Goal: Answer question/provide support: Share knowledge or assist other users

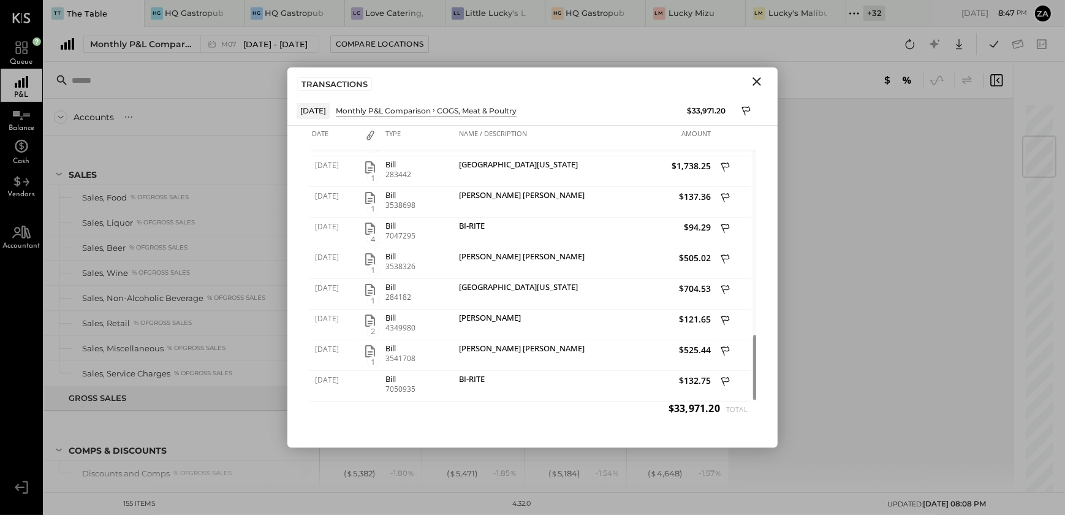
scroll to position [278, 0]
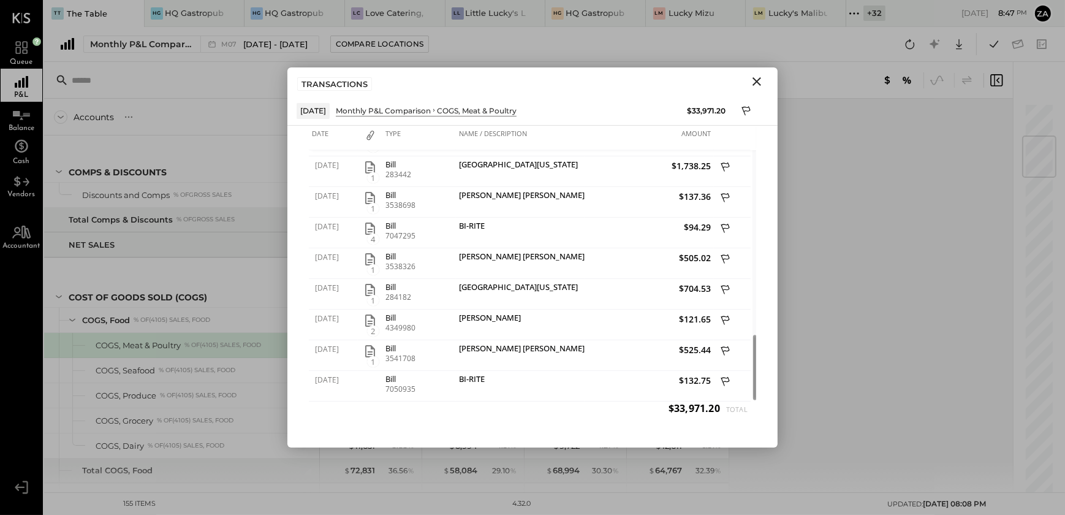
drag, startPoint x: 762, startPoint y: 80, endPoint x: 810, endPoint y: 91, distance: 49.6
click at [762, 80] on icon "Close" at bounding box center [756, 81] width 15 height 15
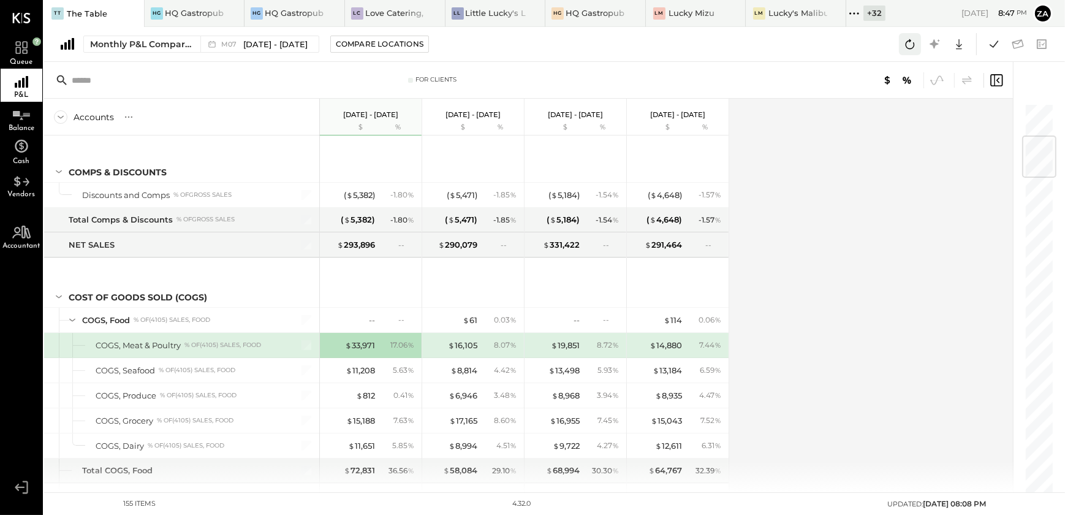
click at [915, 42] on icon at bounding box center [910, 44] width 16 height 16
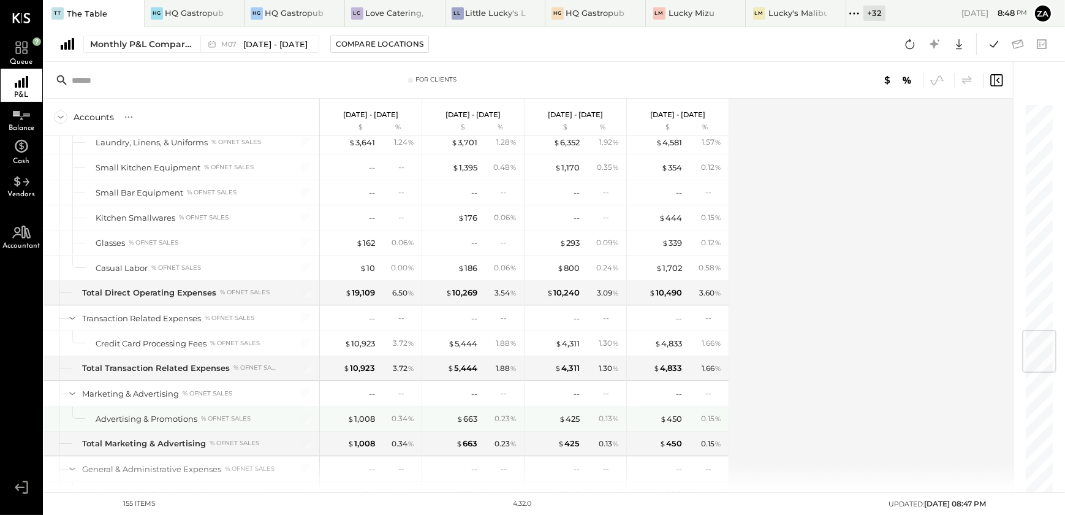
scroll to position [1688, 0]
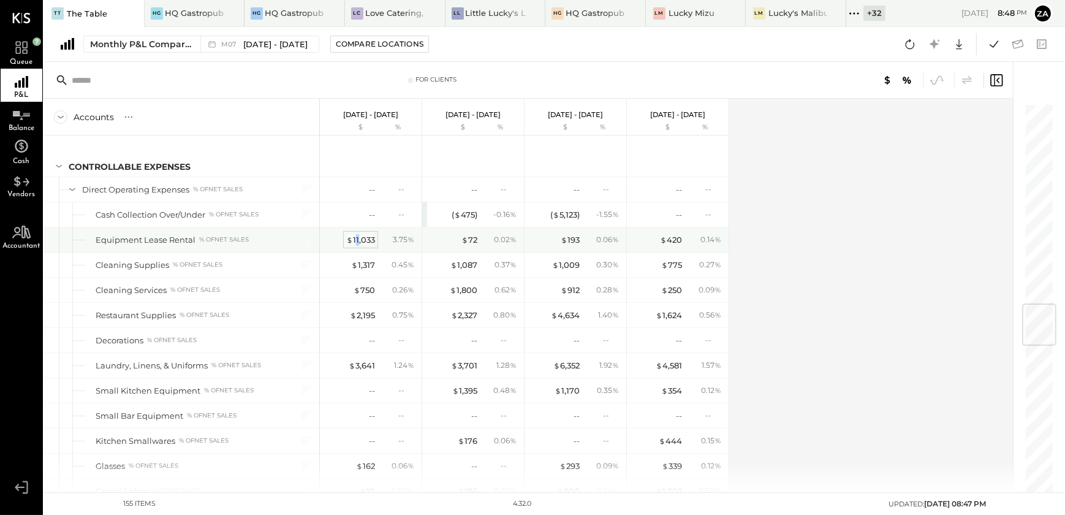
click at [357, 236] on div "$ 11,033" at bounding box center [360, 240] width 29 height 12
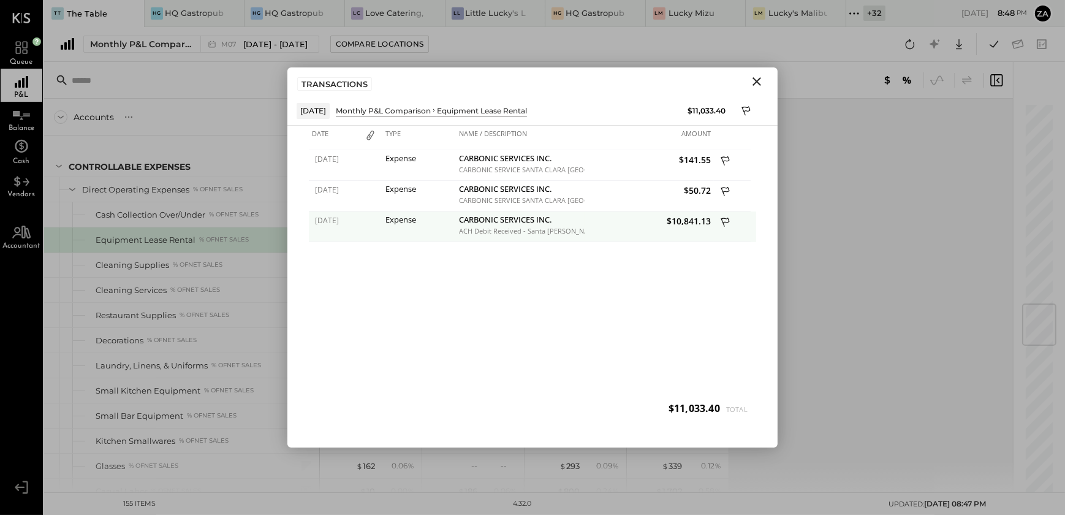
click at [724, 221] on icon at bounding box center [725, 223] width 11 height 15
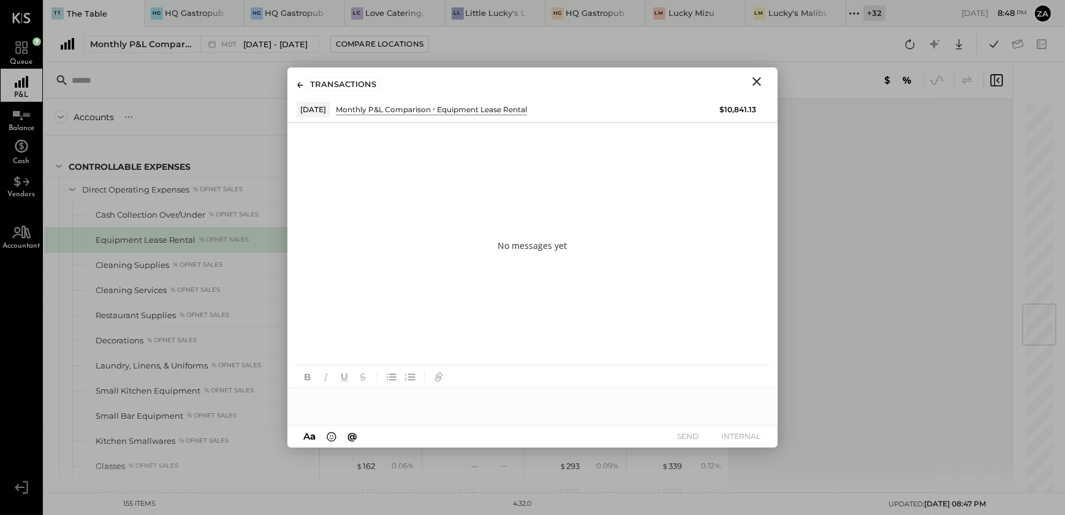
click at [355, 404] on div at bounding box center [532, 400] width 490 height 25
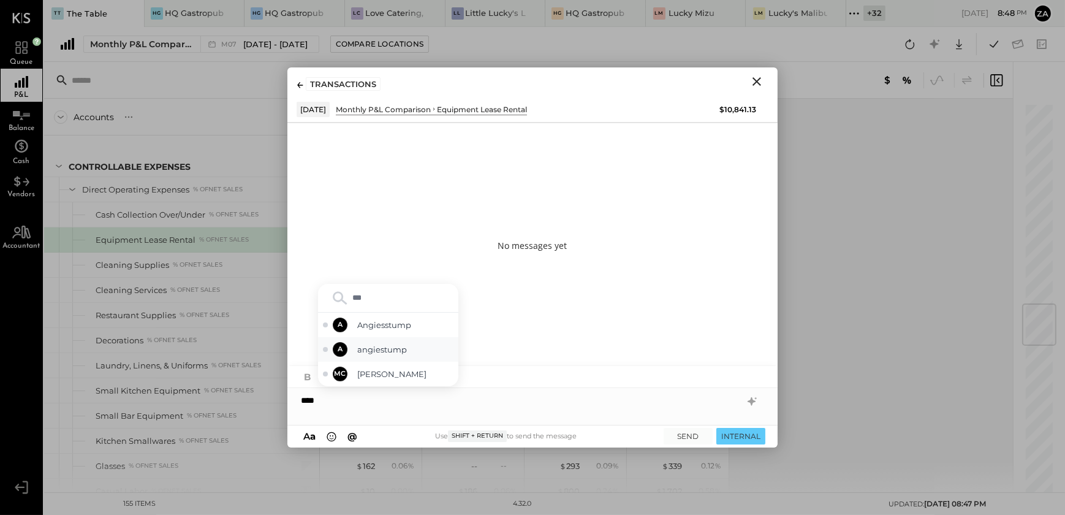
click at [398, 350] on span "angiestump" at bounding box center [405, 350] width 96 height 12
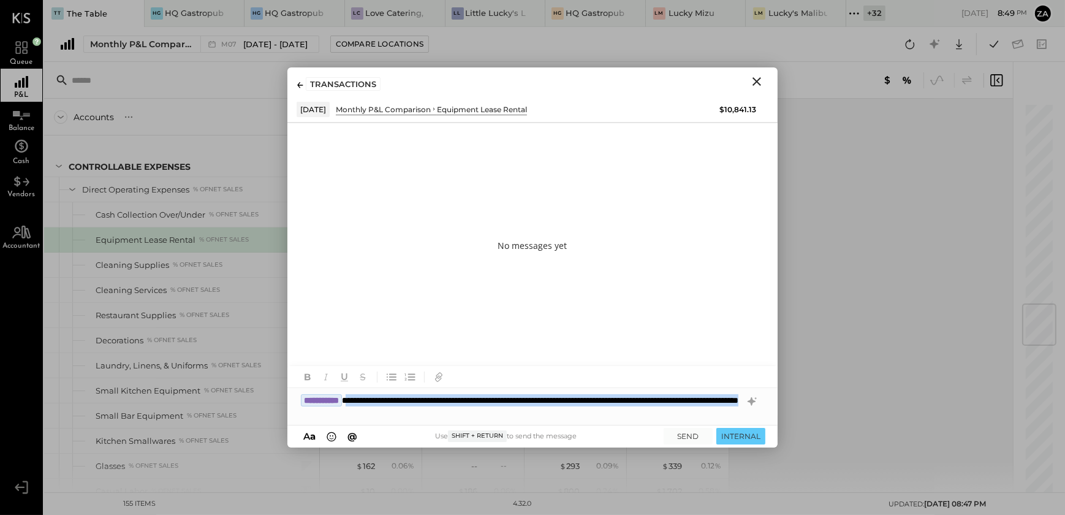
drag, startPoint x: 506, startPoint y: 412, endPoint x: 372, endPoint y: 398, distance: 134.3
click at [372, 398] on div "**********" at bounding box center [532, 406] width 490 height 37
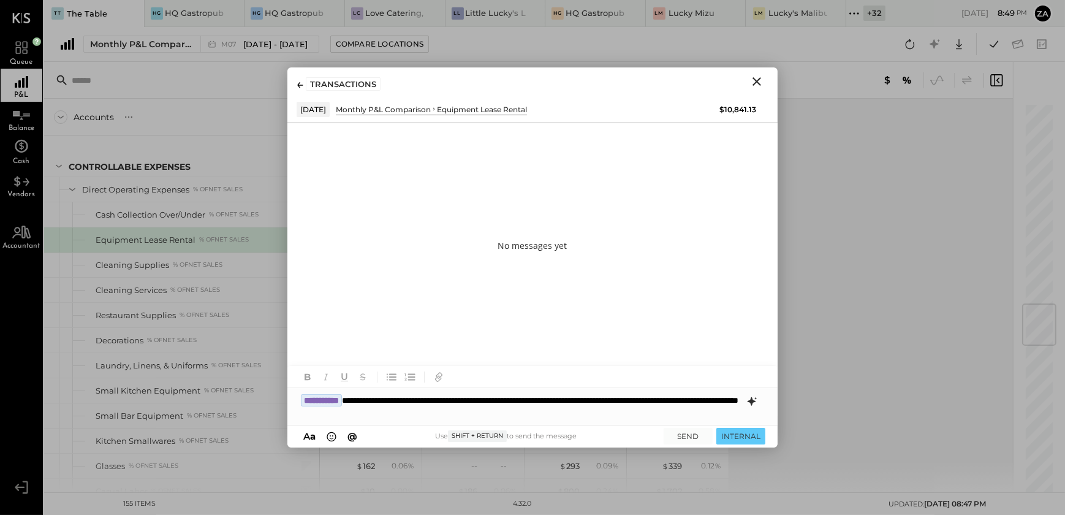
click at [754, 400] on icon at bounding box center [751, 401] width 8 height 9
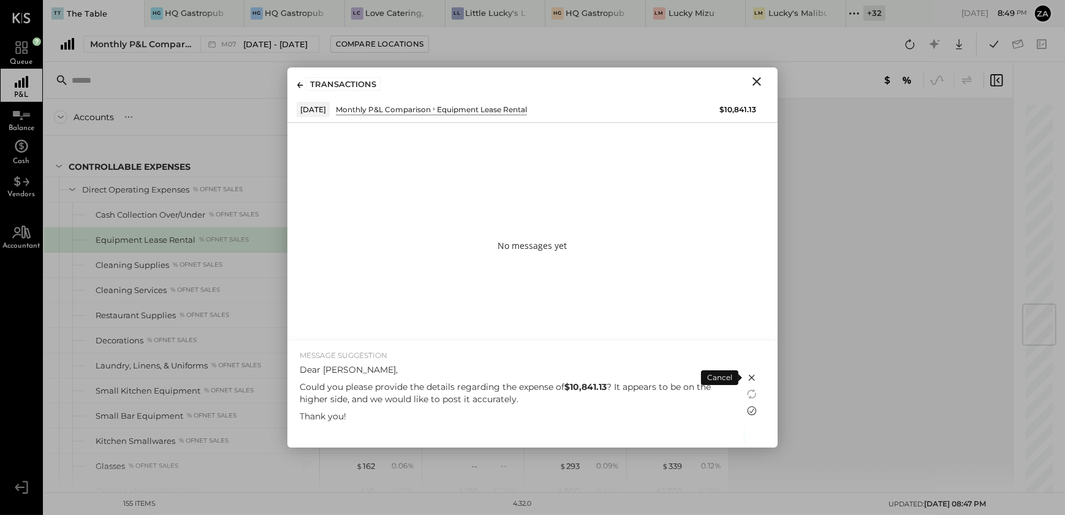
click at [751, 409] on icon at bounding box center [751, 410] width 15 height 15
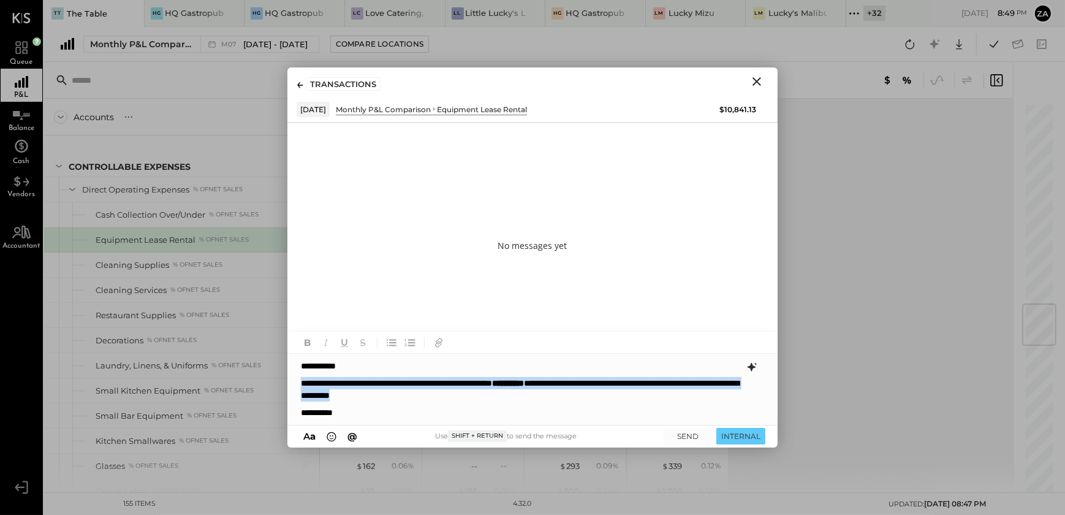
drag, startPoint x: 539, startPoint y: 395, endPoint x: 298, endPoint y: 379, distance: 240.7
click at [298, 379] on div "**********" at bounding box center [532, 389] width 490 height 71
copy p "**********"
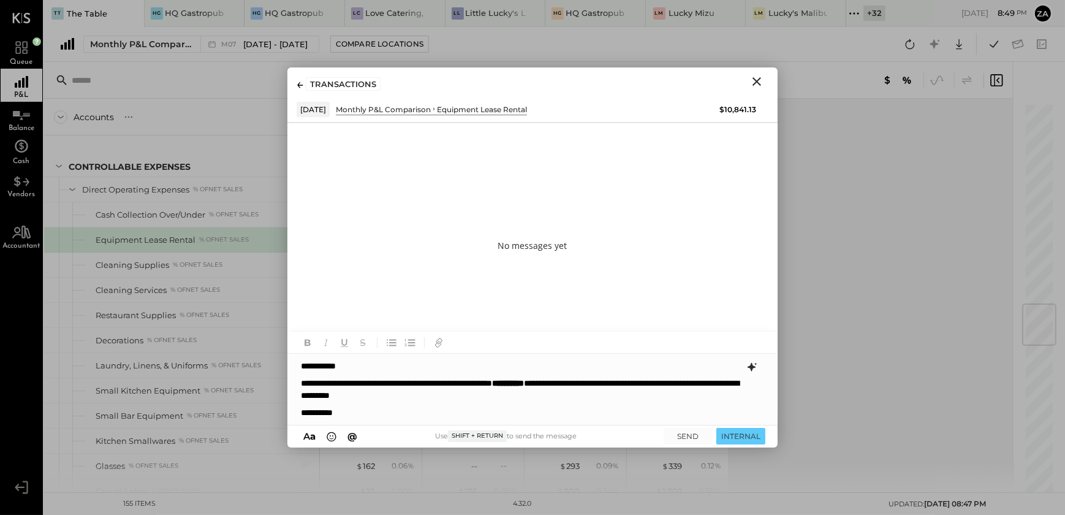
click at [364, 407] on p "**********" at bounding box center [521, 412] width 440 height 12
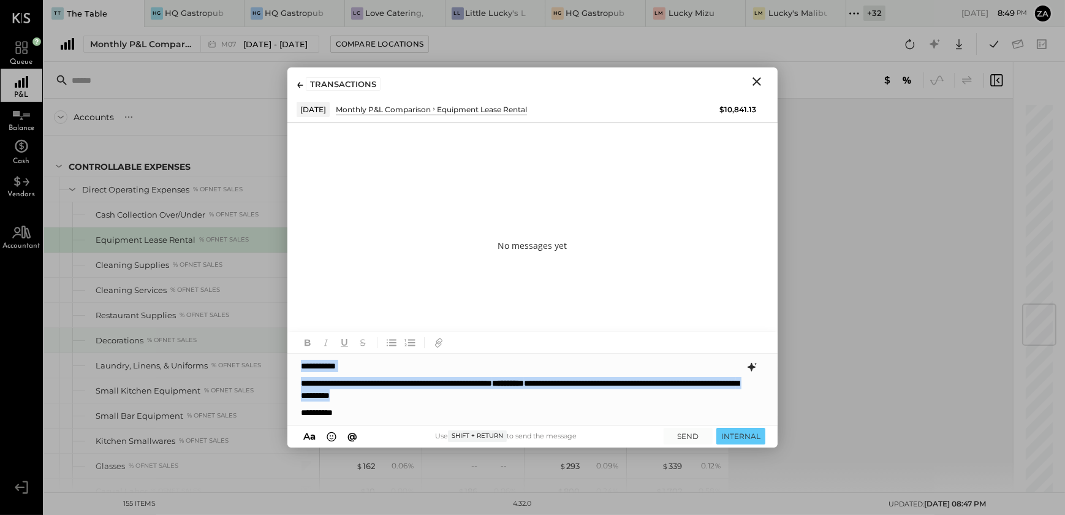
drag, startPoint x: 521, startPoint y: 398, endPoint x: 196, endPoint y: 343, distance: 329.4
click at [196, 343] on div "For Clients Accounts S % GL [DATE] - [DATE] $ % [DATE] - [DATE] $ % [DATE] - [D…" at bounding box center [554, 277] width 1021 height 430
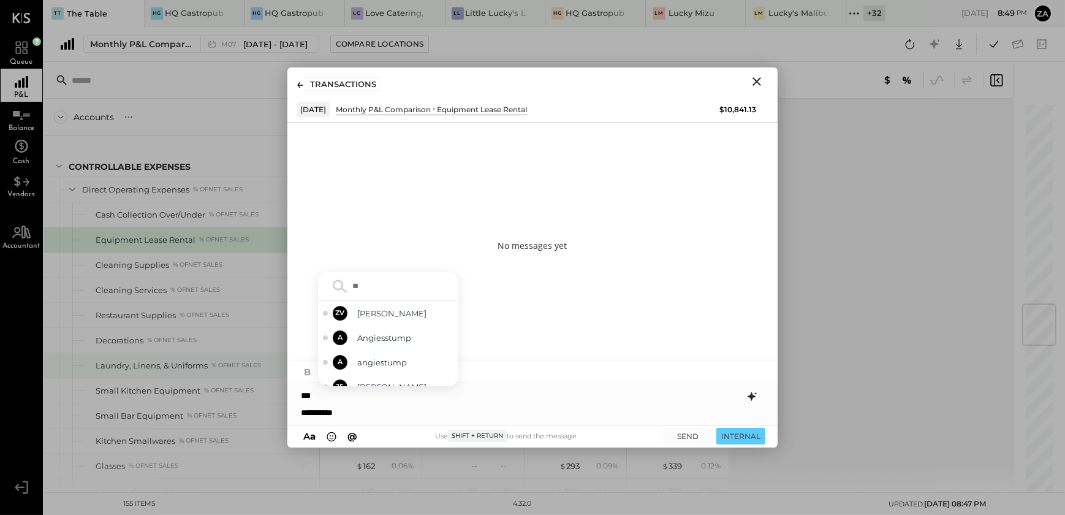
type input "***"
click at [398, 347] on span "angiestump" at bounding box center [405, 350] width 96 height 12
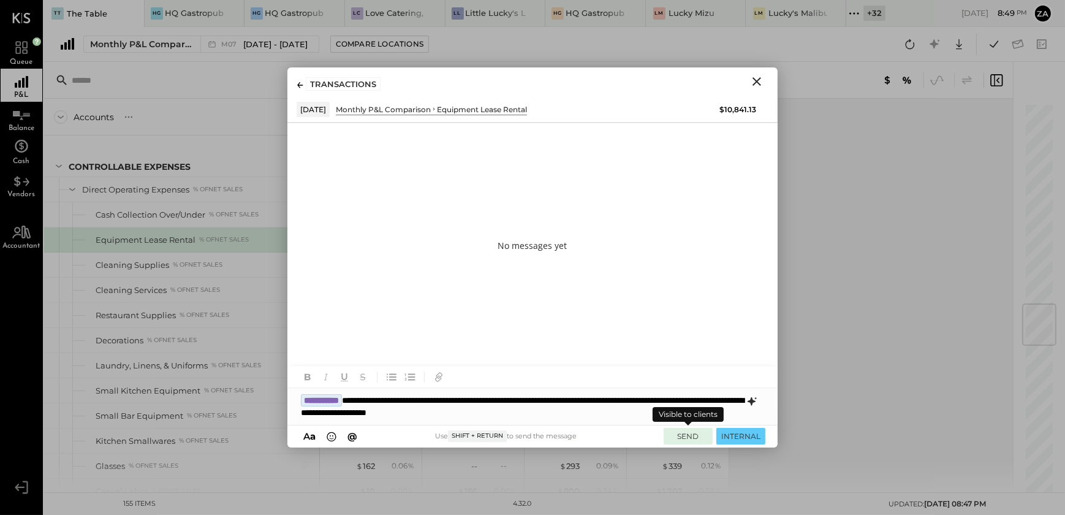
click at [684, 435] on button "SEND" at bounding box center [688, 436] width 49 height 17
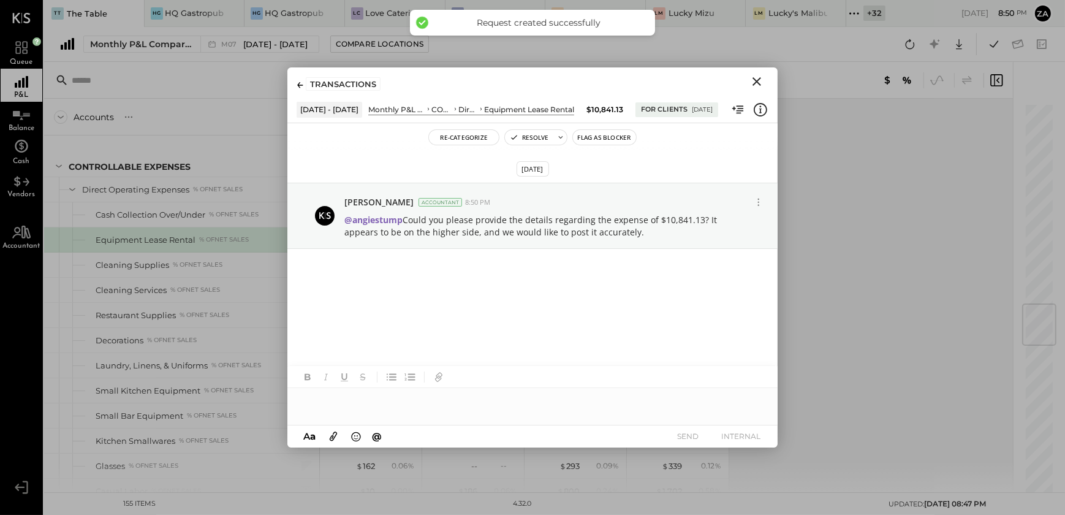
click at [758, 83] on icon "Close" at bounding box center [756, 81] width 9 height 9
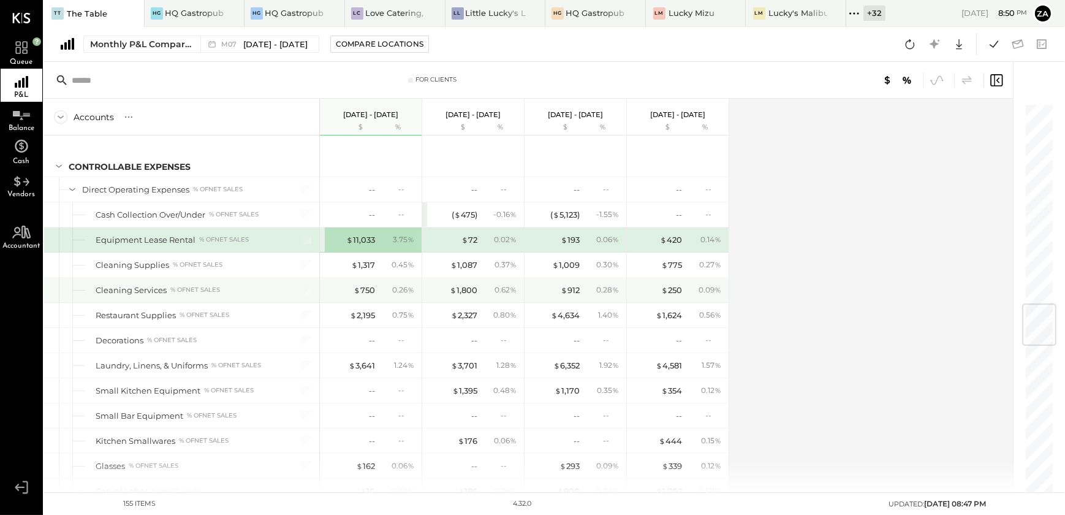
scroll to position [1744, 0]
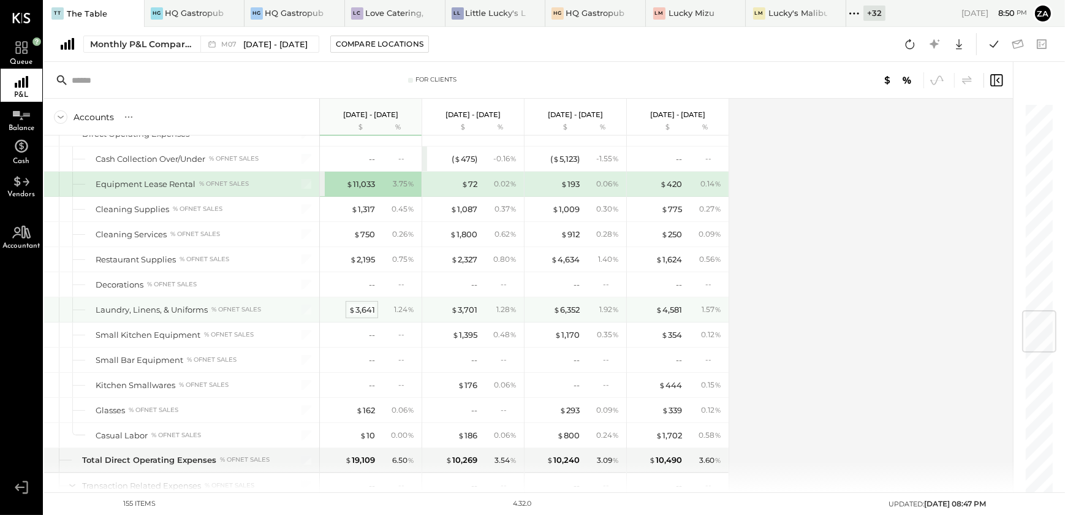
click at [360, 304] on div "$ 3,641" at bounding box center [362, 310] width 26 height 12
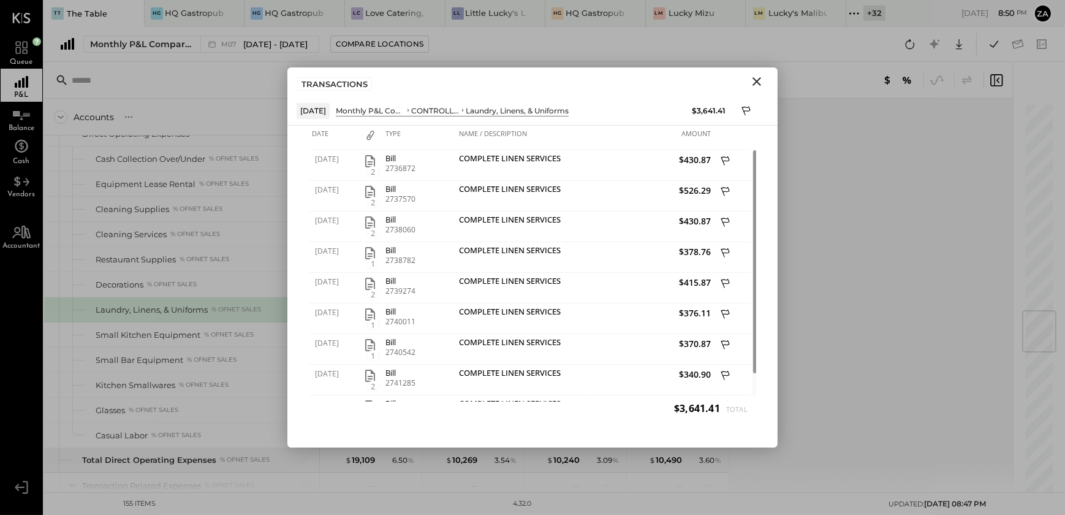
click at [754, 83] on icon "Close" at bounding box center [756, 81] width 15 height 15
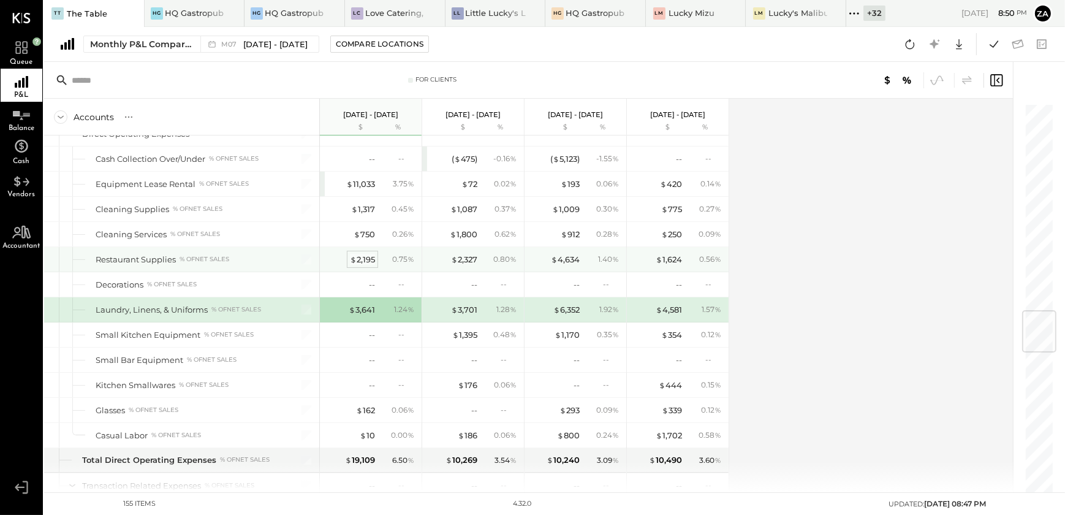
click at [361, 257] on div "$ 2,195" at bounding box center [362, 260] width 25 height 12
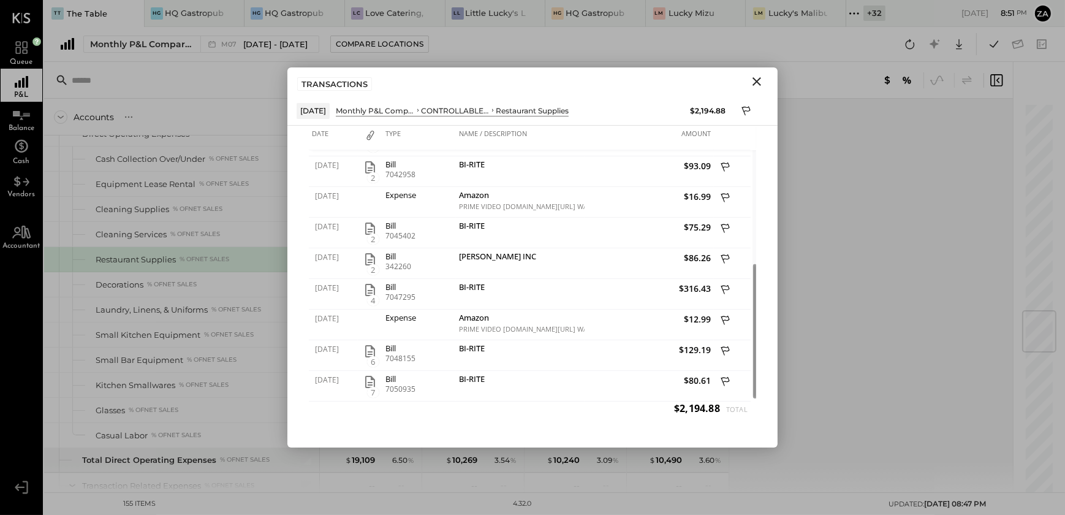
click at [760, 80] on icon "Close" at bounding box center [756, 81] width 15 height 15
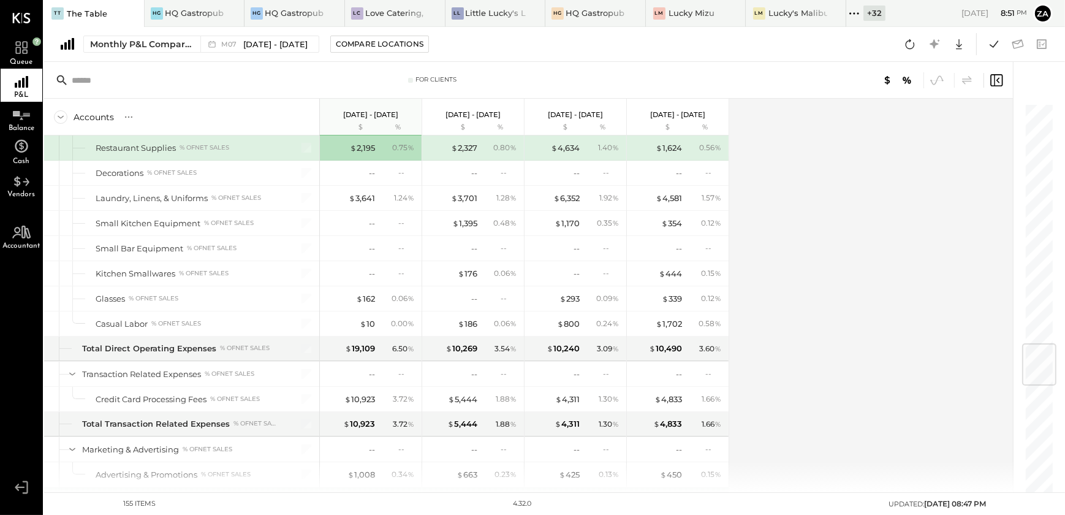
scroll to position [2022, 0]
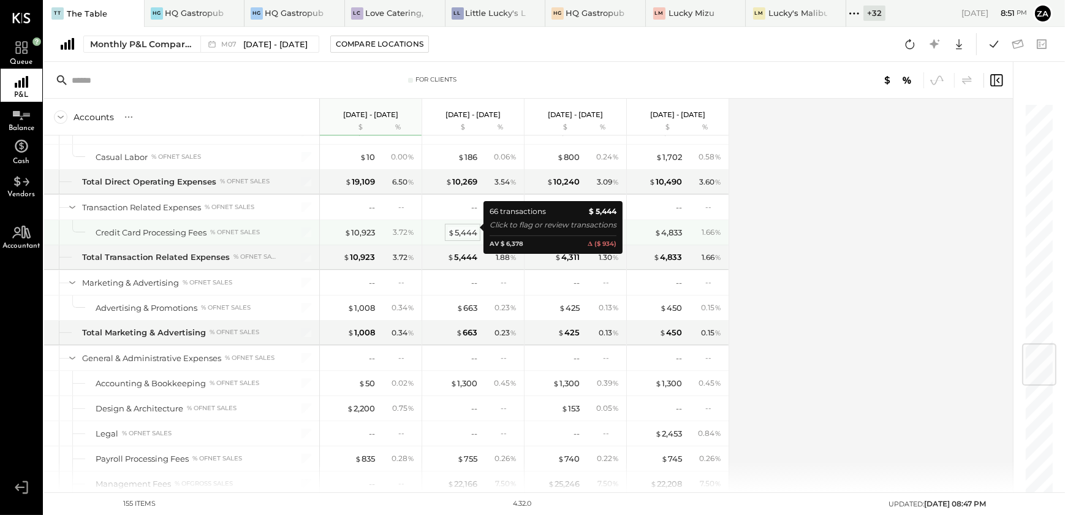
click at [463, 227] on div "$ 5,444" at bounding box center [462, 233] width 29 height 12
